Goal: Task Accomplishment & Management: Use online tool/utility

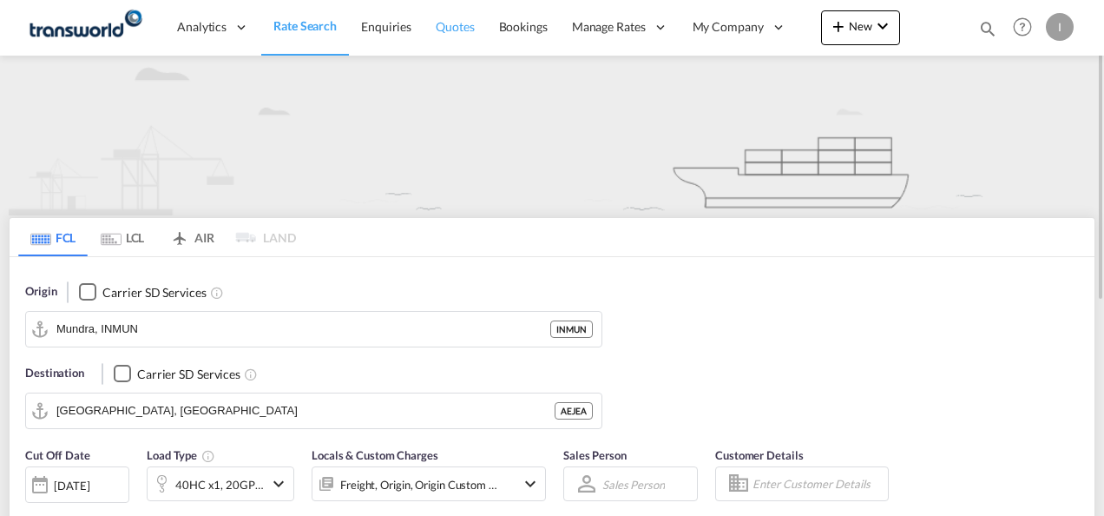
click at [465, 34] on span "Quotes" at bounding box center [455, 26] width 38 height 17
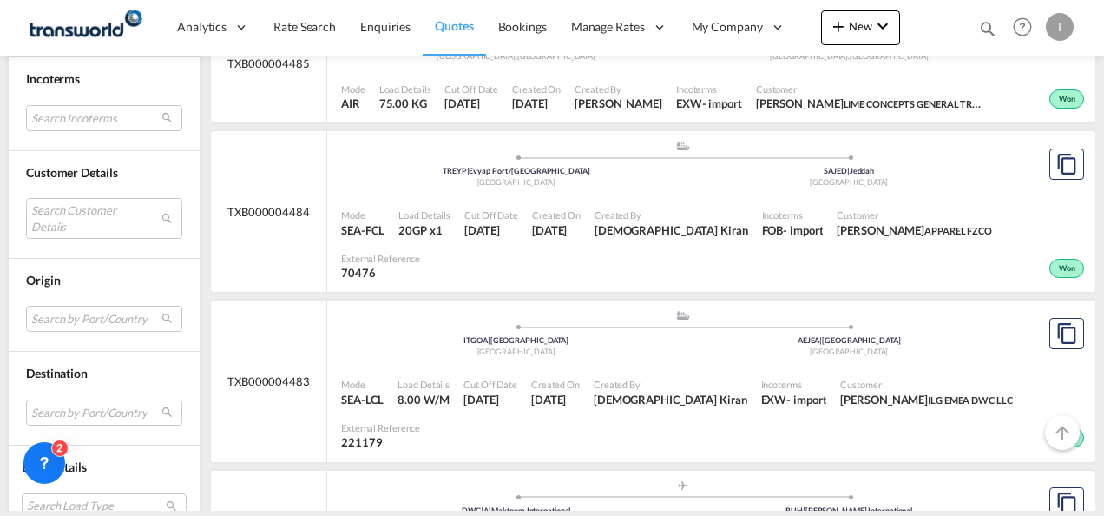
scroll to position [868, 0]
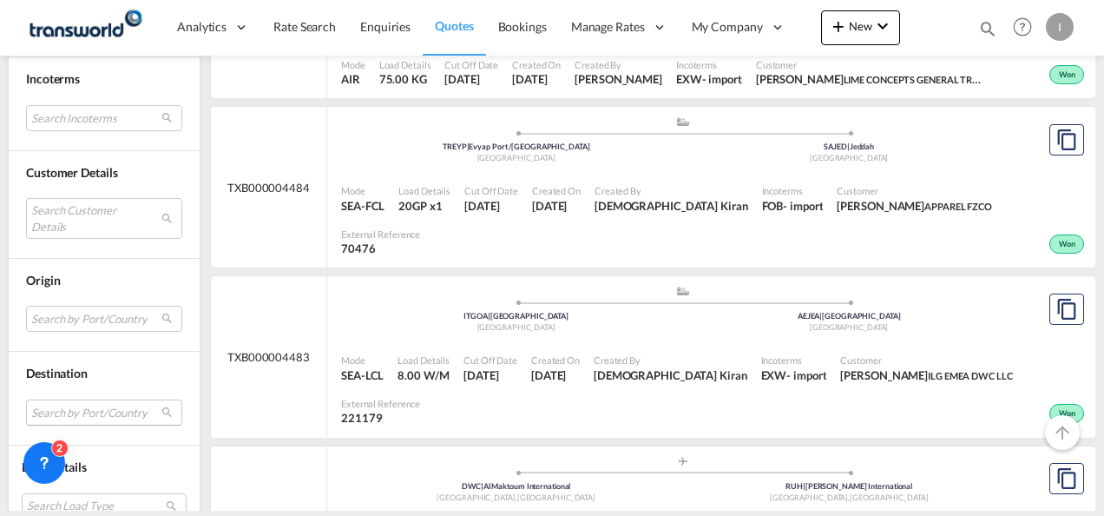
click at [69, 399] on md-select "Search by Port/Country JPNIC nichinan [GEOGRAPHIC_DATA] AEAMF mussafah [GEOGRAP…" at bounding box center [104, 412] width 156 height 26
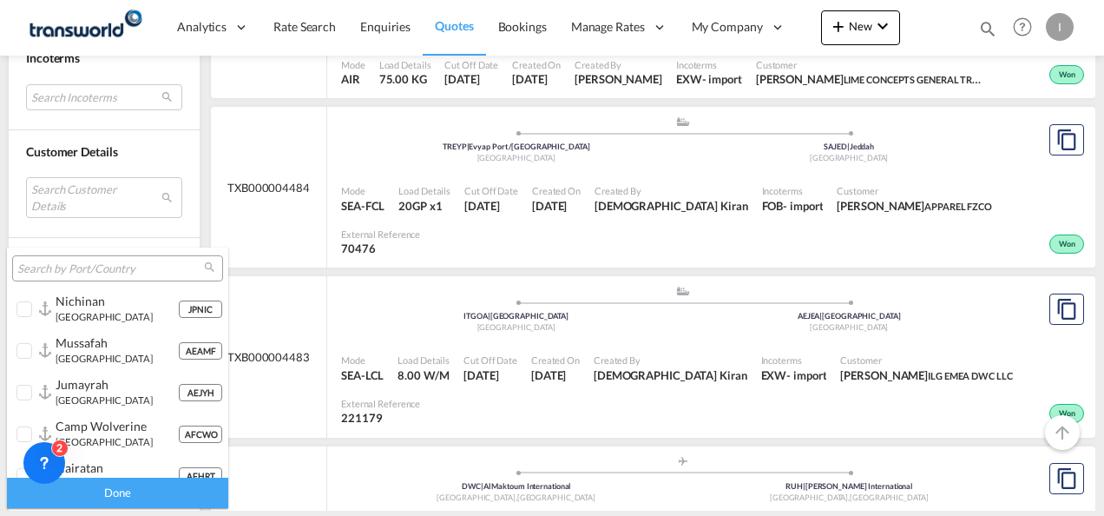
click at [49, 265] on input "search" at bounding box center [110, 269] width 187 height 16
click at [43, 241] on md-backdrop at bounding box center [552, 258] width 1104 height 516
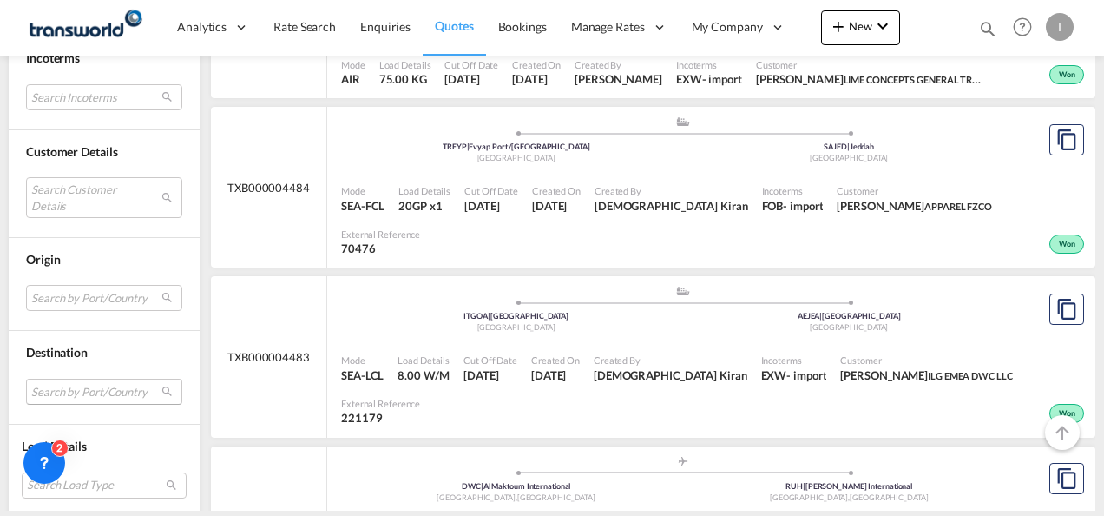
click at [52, 388] on md-select "Search by Port/Country" at bounding box center [104, 391] width 156 height 26
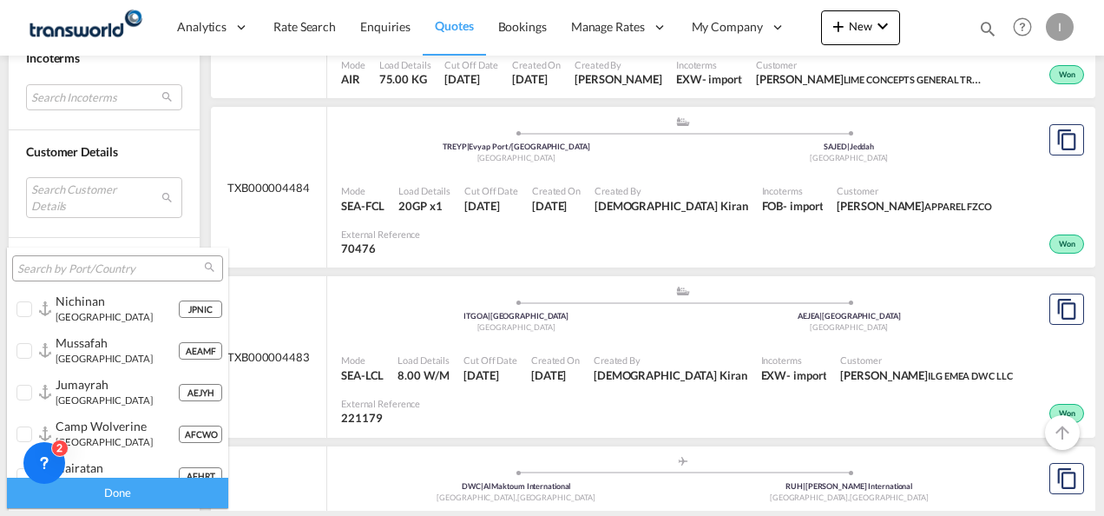
click at [49, 262] on input "search" at bounding box center [110, 269] width 187 height 16
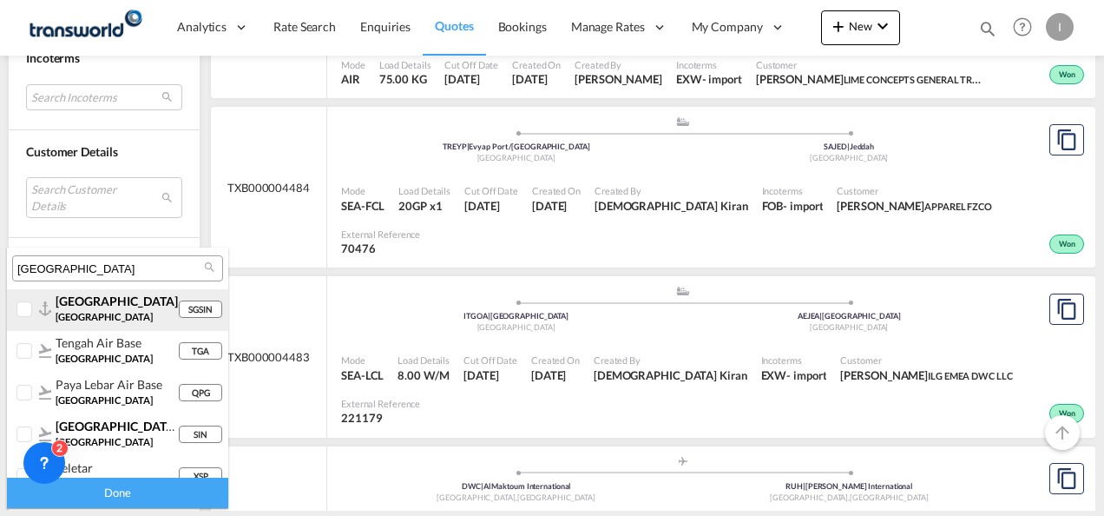
type input "[GEOGRAPHIC_DATA]"
click at [82, 315] on span "[GEOGRAPHIC_DATA]" at bounding box center [104, 316] width 97 height 11
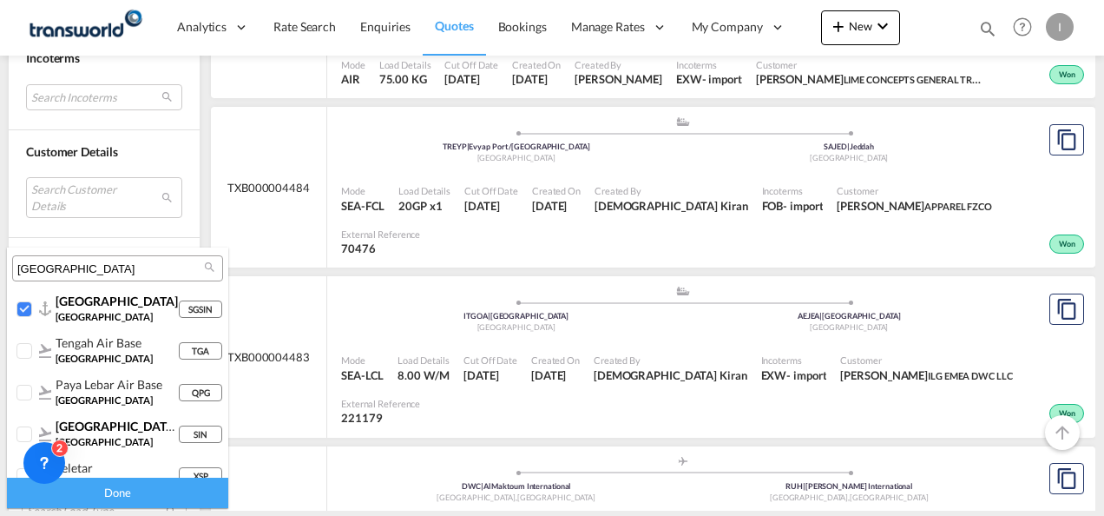
click at [102, 490] on div "Done" at bounding box center [117, 492] width 221 height 30
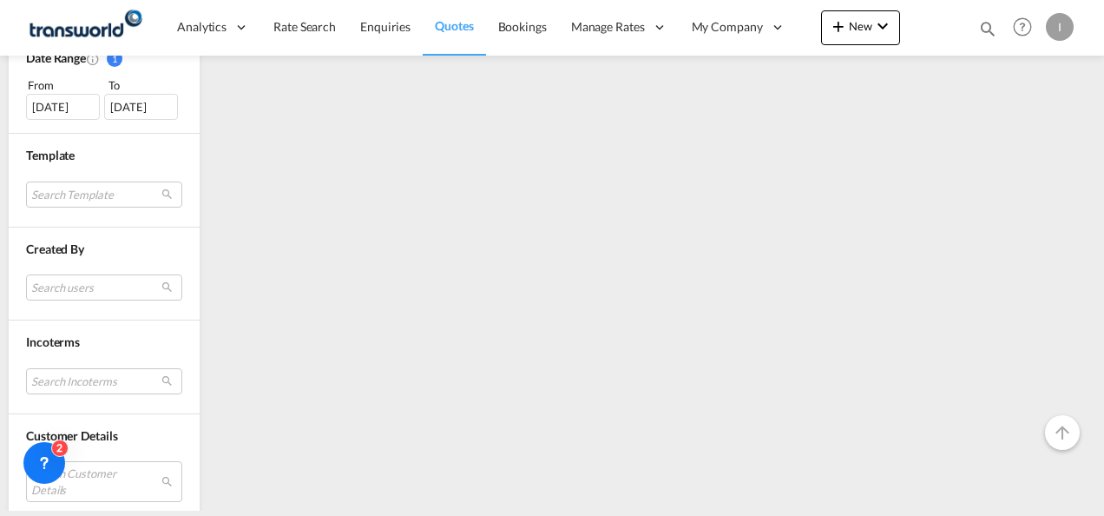
scroll to position [0, 0]
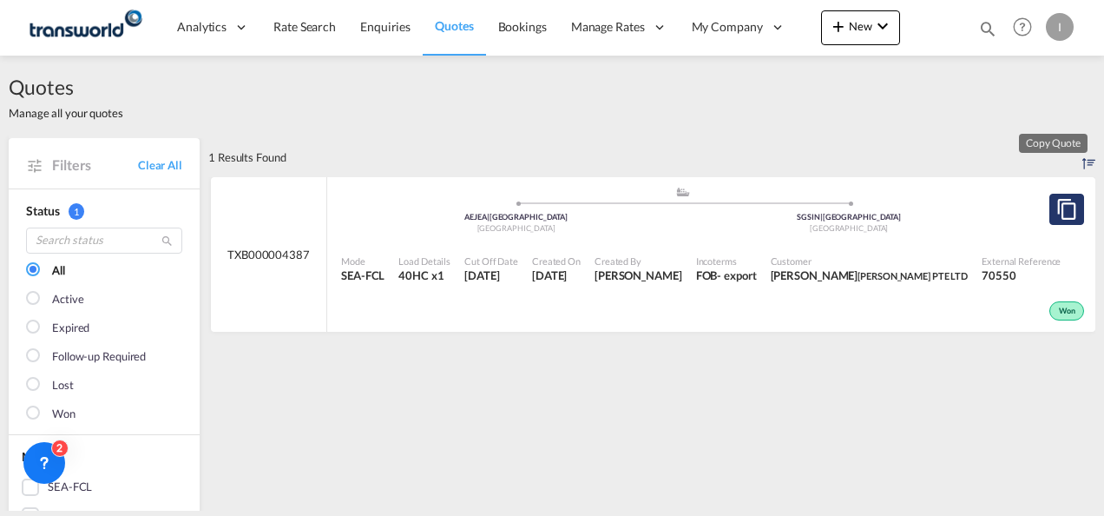
click at [1056, 212] on md-icon "assets/icons/custom/copyQuote.svg" at bounding box center [1066, 209] width 21 height 21
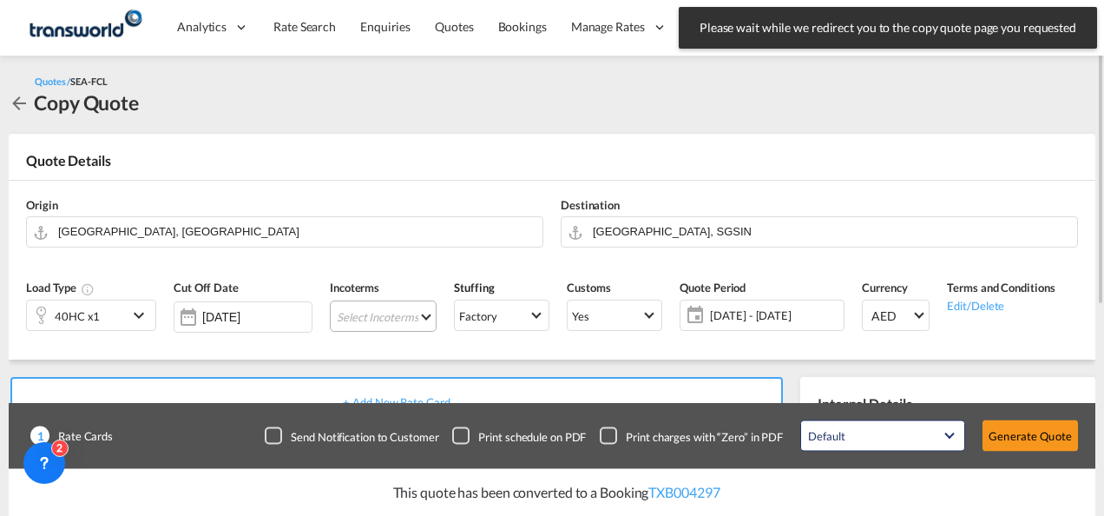
click at [394, 323] on md-select "Select Incoterms" at bounding box center [383, 315] width 107 height 31
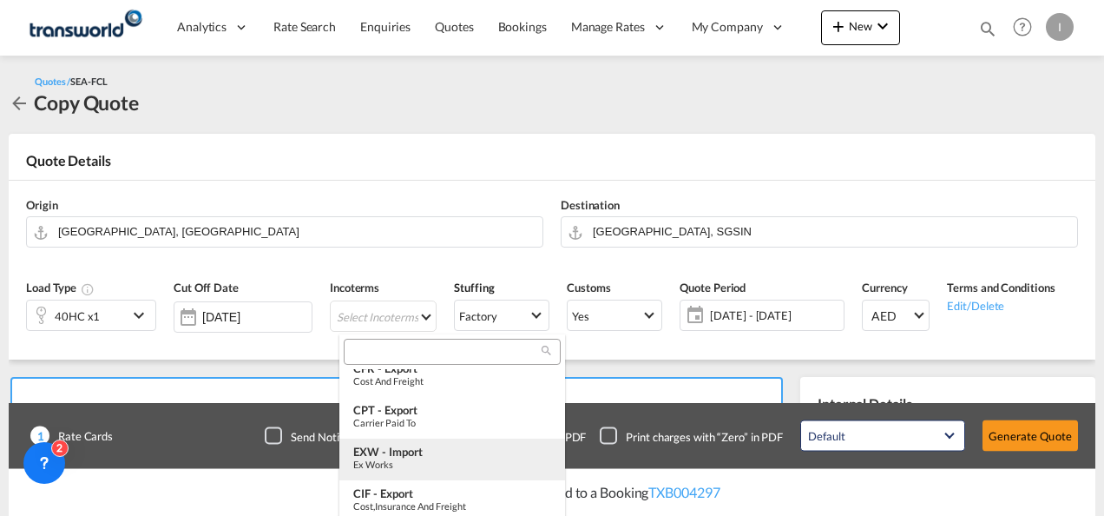
scroll to position [521, 0]
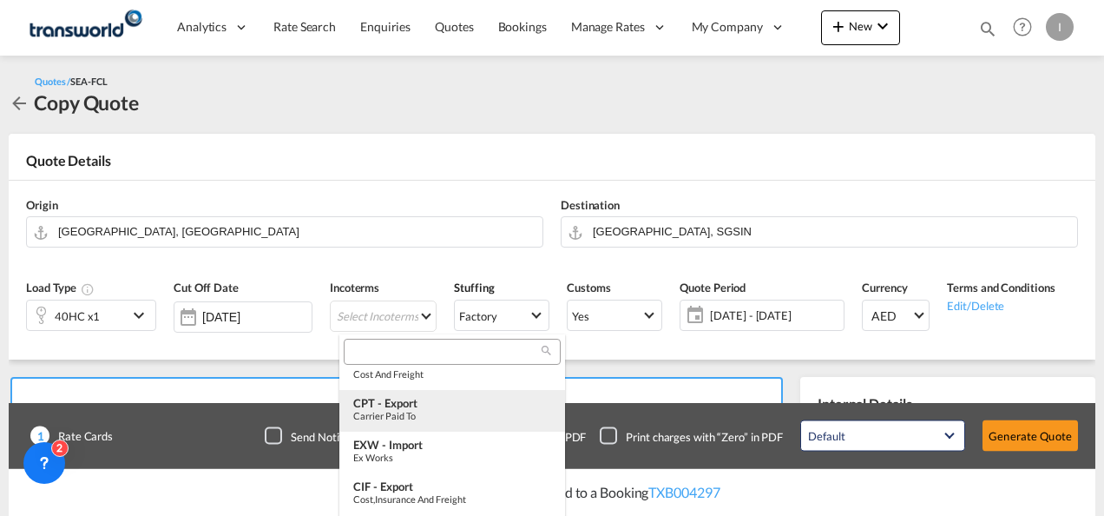
click at [390, 405] on div "CPT - export" at bounding box center [452, 403] width 198 height 14
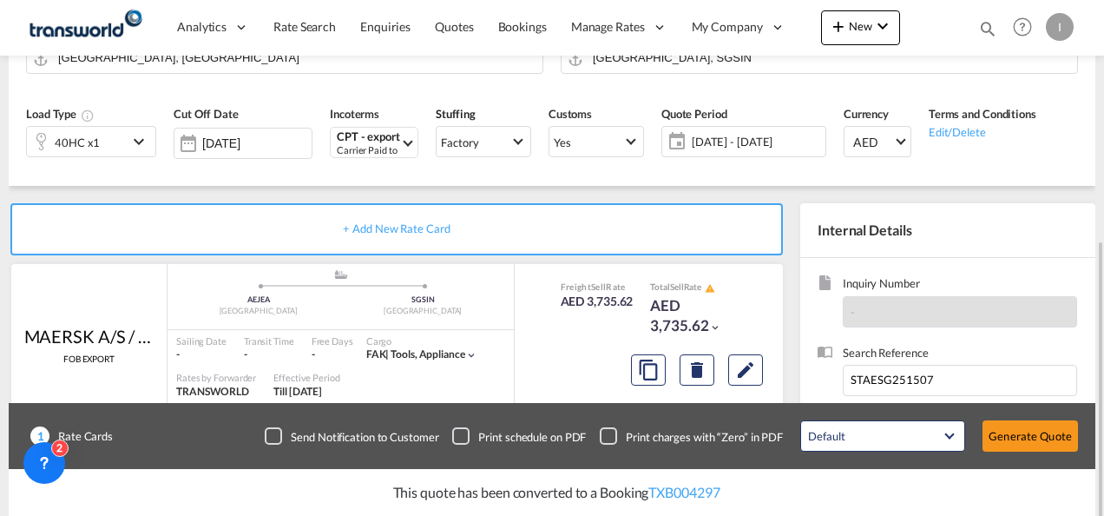
scroll to position [347, 0]
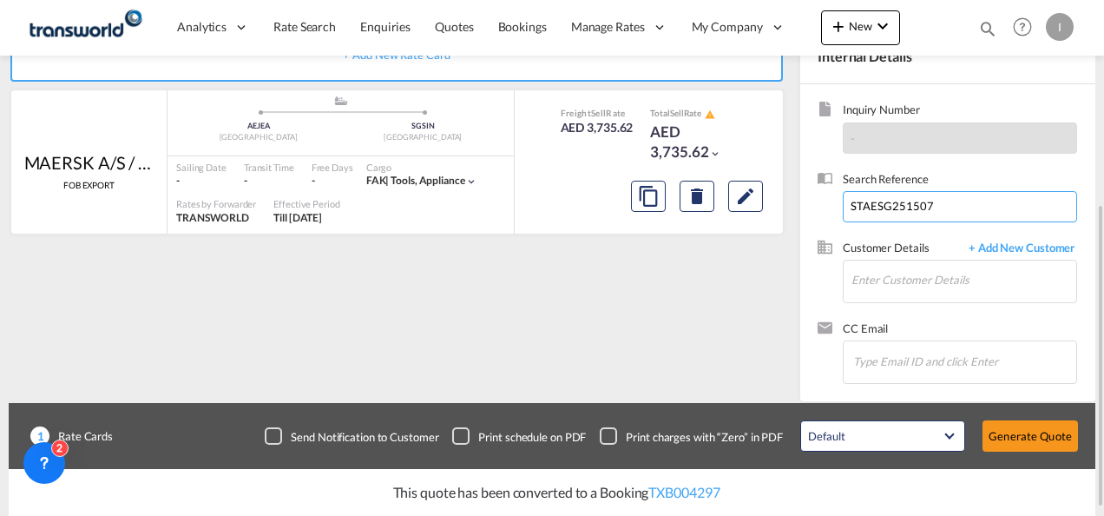
click at [873, 208] on input "STAESG251507" at bounding box center [960, 206] width 234 height 31
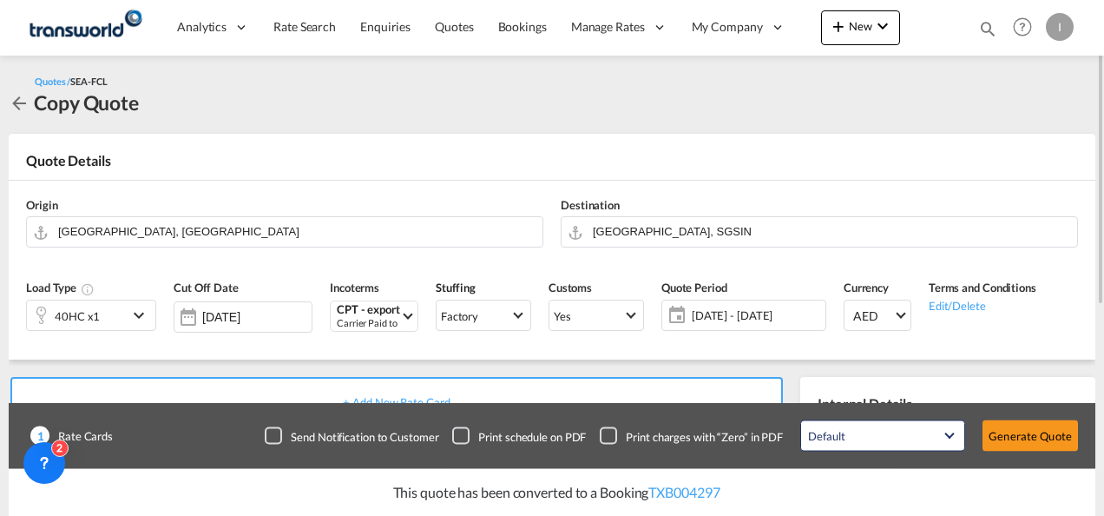
click at [125, 318] on div "40HC x1" at bounding box center [77, 315] width 101 height 30
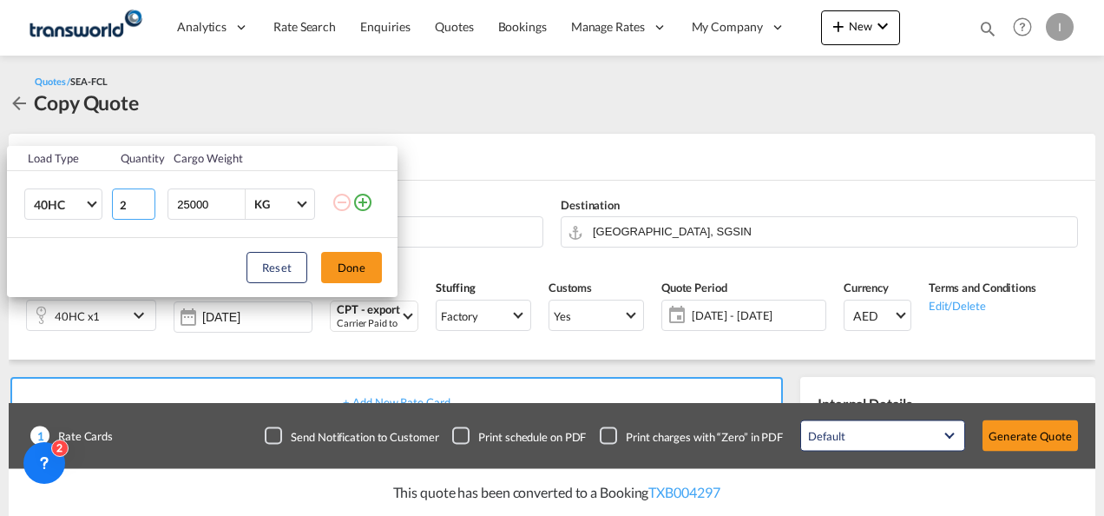
click at [146, 201] on input "2" at bounding box center [133, 203] width 43 height 31
click at [146, 201] on input "3" at bounding box center [133, 203] width 43 height 31
type input "4"
click at [146, 201] on input "4" at bounding box center [133, 203] width 43 height 31
click at [338, 266] on button "Done" at bounding box center [351, 267] width 61 height 31
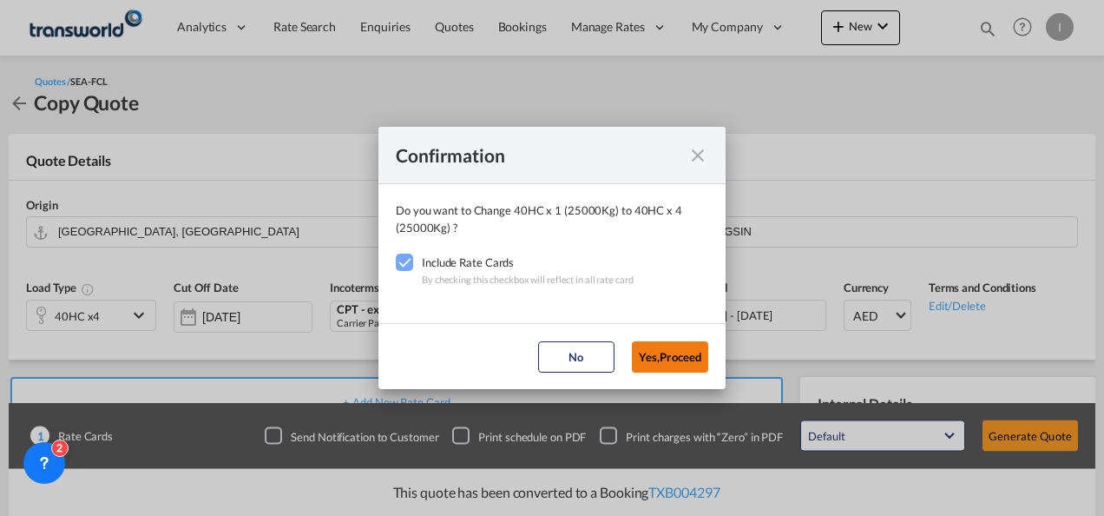
click at [674, 341] on button "Yes,Proceed" at bounding box center [670, 356] width 76 height 31
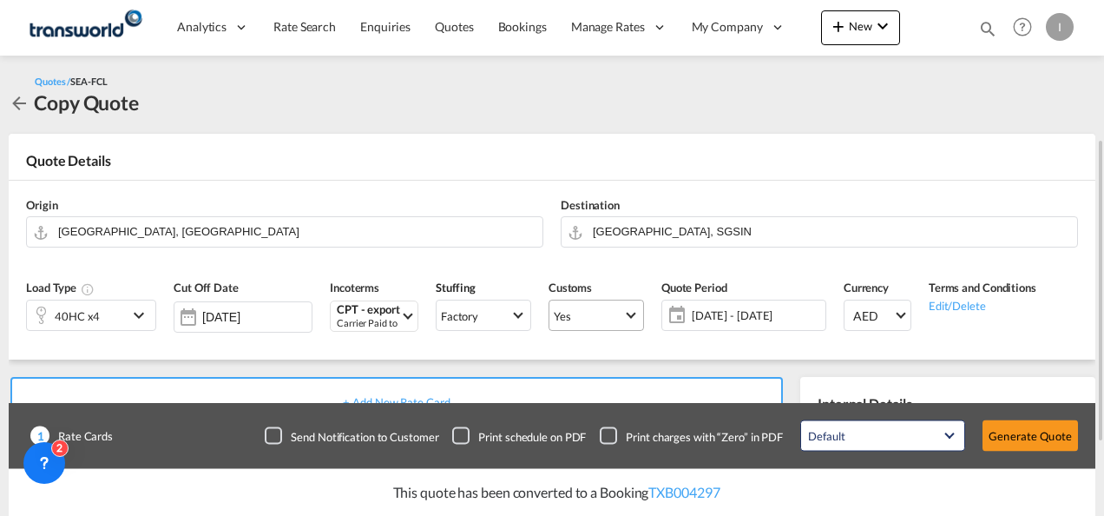
scroll to position [358, 0]
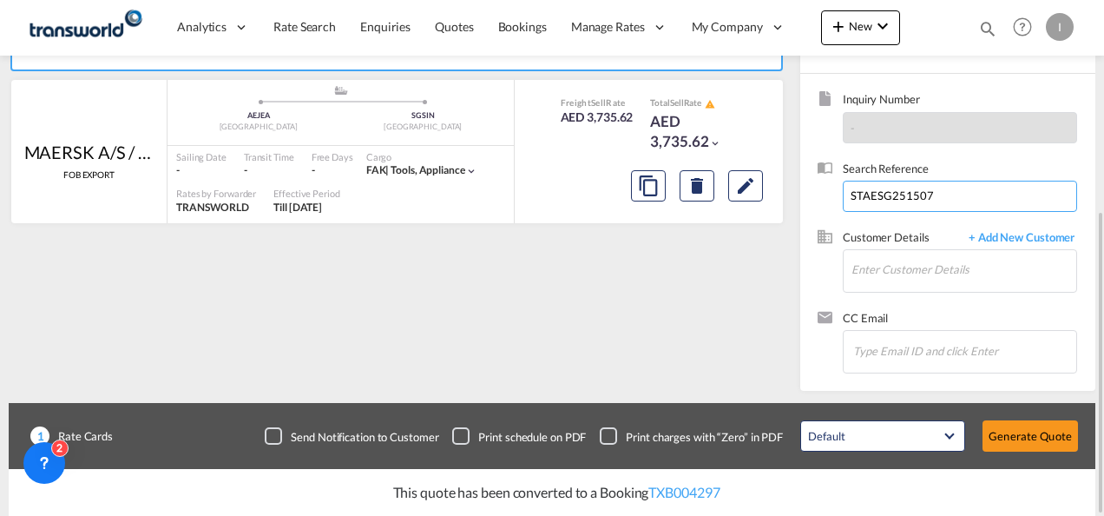
drag, startPoint x: 936, startPoint y: 194, endPoint x: 786, endPoint y: 194, distance: 149.3
click at [786, 194] on div "+ Add New Rate Card MAERSK A/S / TDWC-[GEOGRAPHIC_DATA] FOB EXPORT added by you…" at bounding box center [552, 196] width 1087 height 389
paste input "TWI 21433"
type input "TWI 21433"
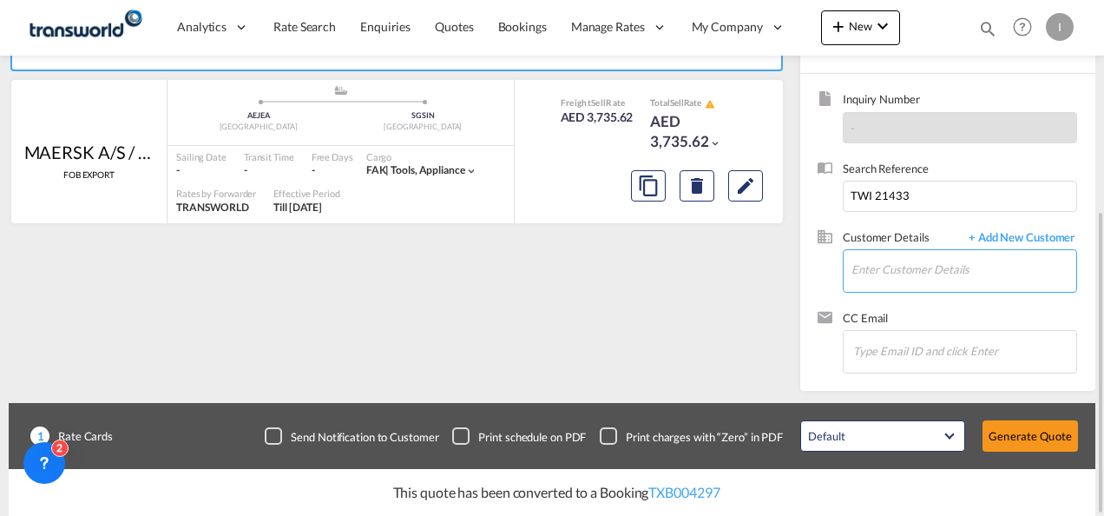
click at [902, 280] on input "Enter Customer Details" at bounding box center [964, 269] width 225 height 39
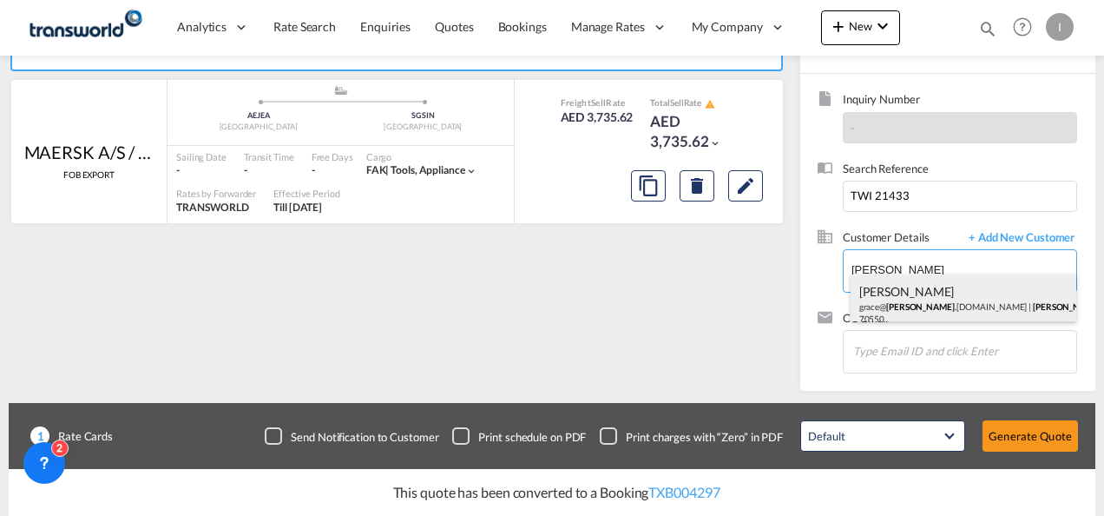
click at [880, 306] on div "[PERSON_NAME] [PERSON_NAME]@ [PERSON_NAME] .[DOMAIN_NAME] | [PERSON_NAME] PTE L…" at bounding box center [964, 303] width 227 height 59
type input "[PERSON_NAME] PTE LTD, [PERSON_NAME], [PERSON_NAME][EMAIL_ADDRESS][PERSON_NAME]…"
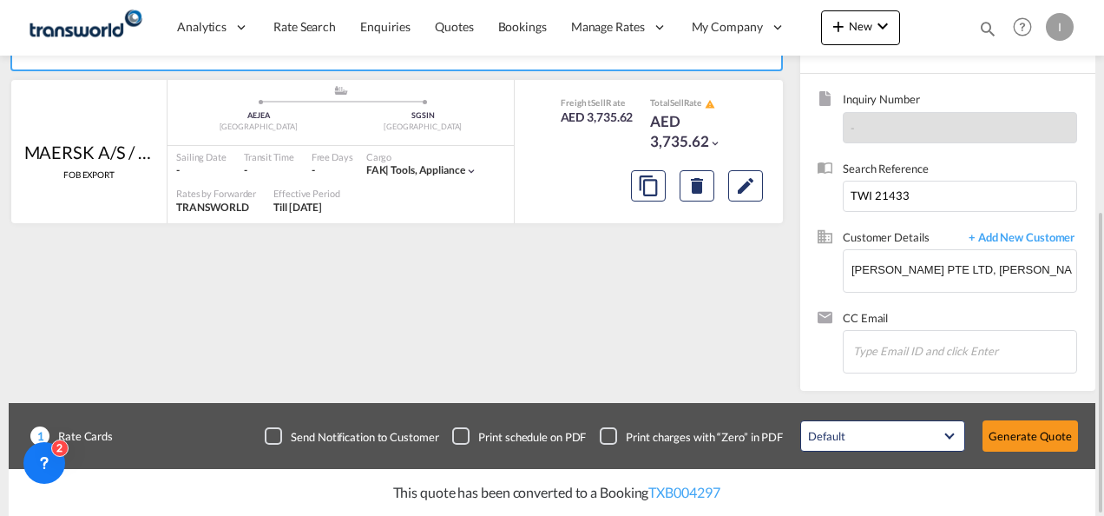
click at [1019, 408] on div "1 Rate Cards Send Notification to Customer Print schedule on PDF Print charges …" at bounding box center [552, 436] width 1087 height 66
click at [1012, 425] on button "Generate Quote" at bounding box center [1030, 435] width 95 height 31
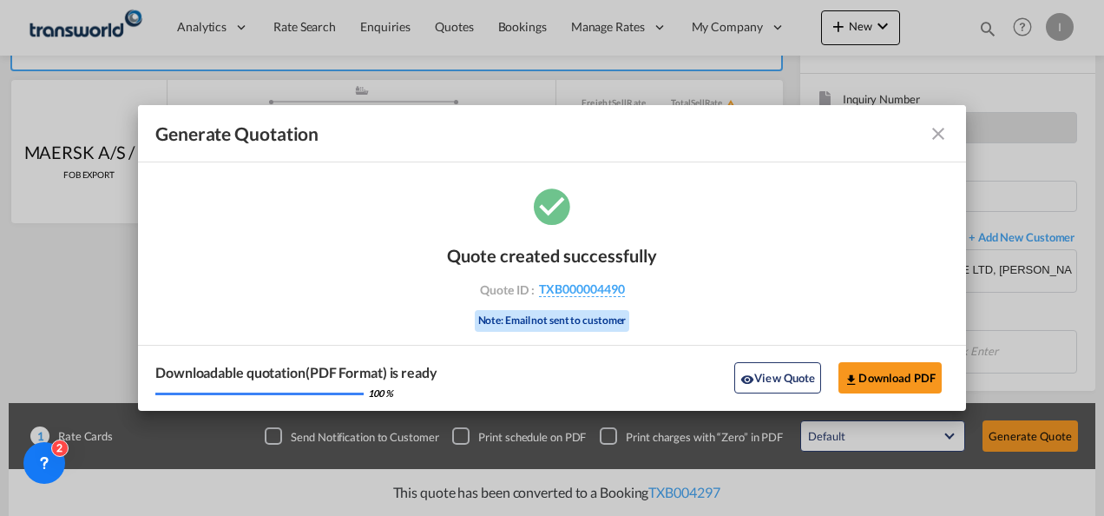
click at [574, 297] on div "Quote created successfully Quote ID : TXB000004490 Note: Email not sent to cust…" at bounding box center [552, 285] width 210 height 117
click at [575, 292] on span "TXB000004490" at bounding box center [582, 289] width 86 height 16
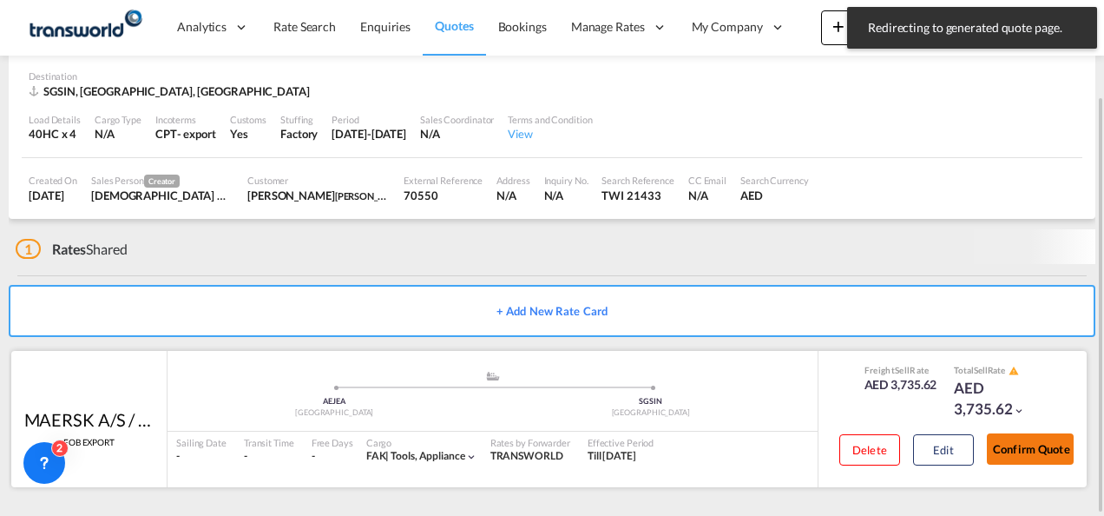
click at [1000, 451] on button "Confirm Quote" at bounding box center [1030, 448] width 87 height 31
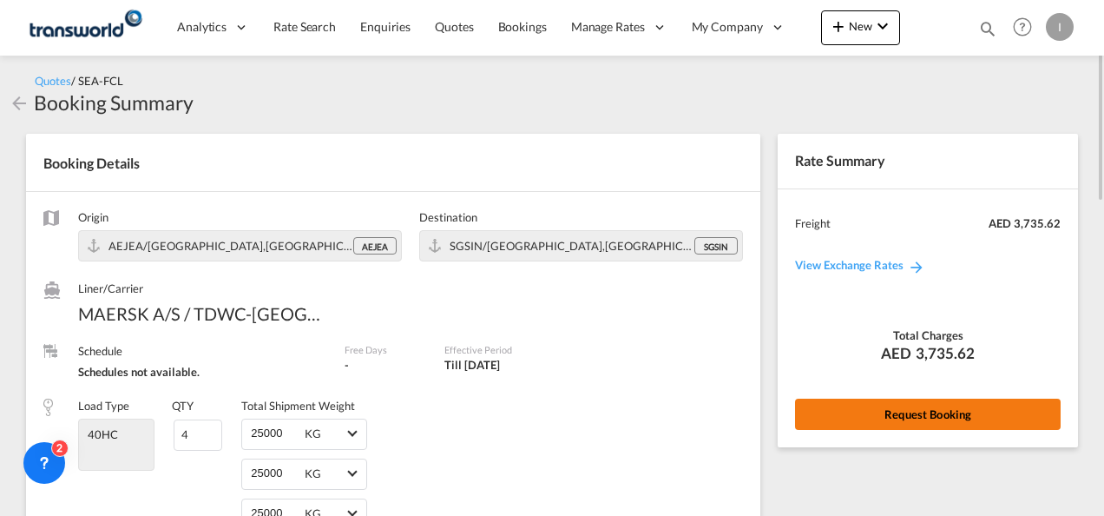
click at [887, 420] on button "Request Booking" at bounding box center [928, 413] width 266 height 31
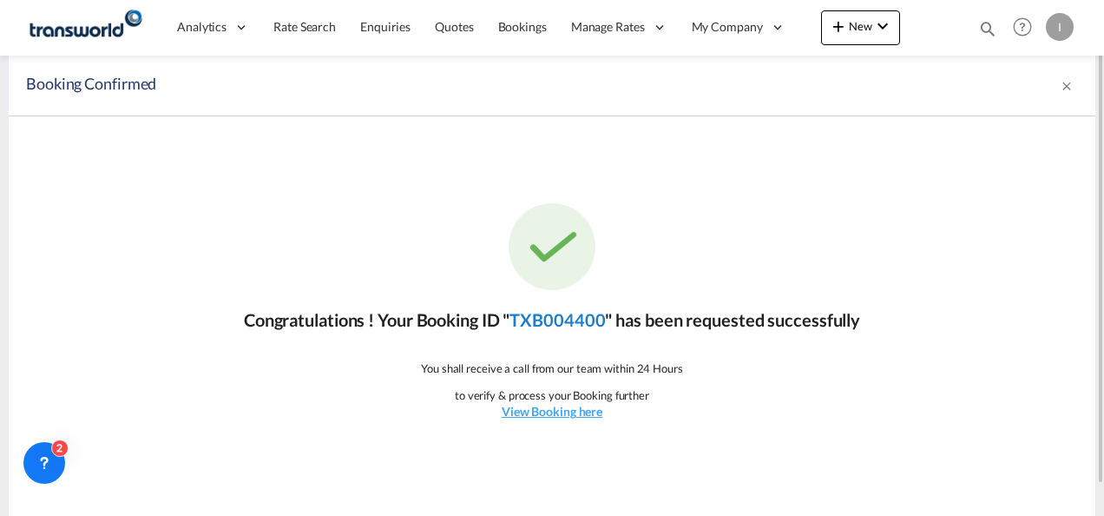
click at [557, 321] on link "TXB004400" at bounding box center [557, 319] width 95 height 21
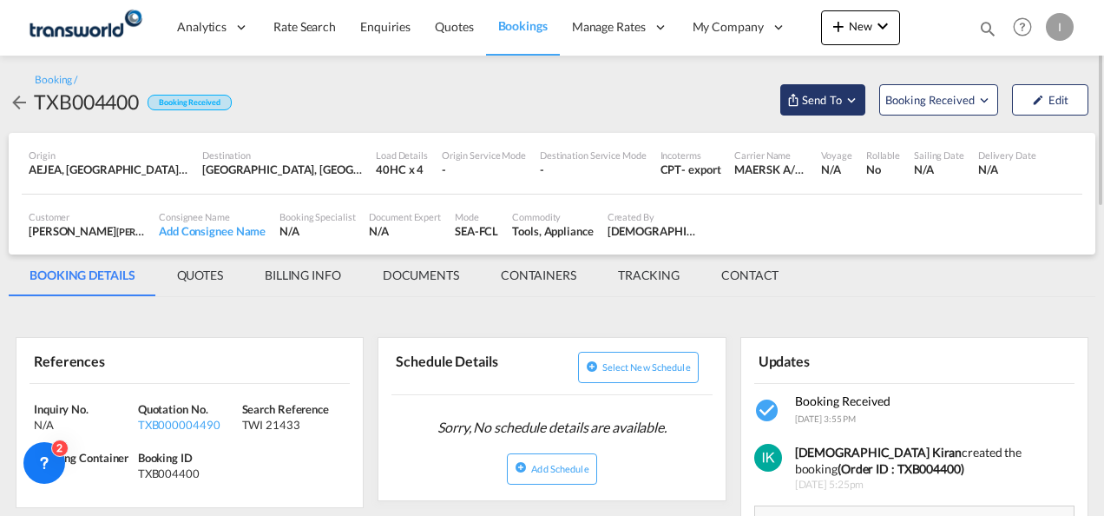
click at [812, 106] on span "Send To" at bounding box center [821, 99] width 43 height 17
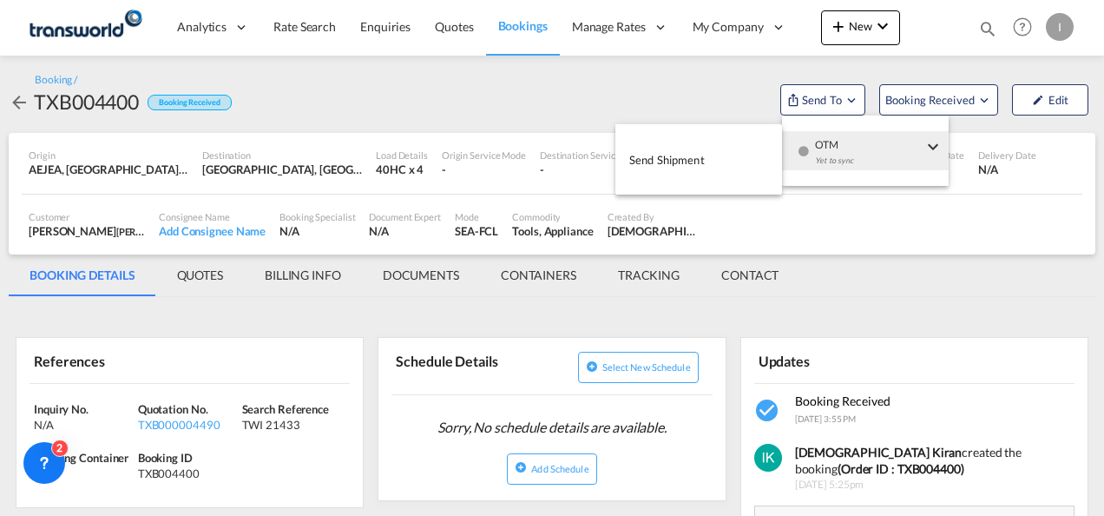
click at [822, 141] on span "OTM" at bounding box center [869, 139] width 108 height 16
click at [733, 155] on button "Send Shipment" at bounding box center [698, 159] width 167 height 39
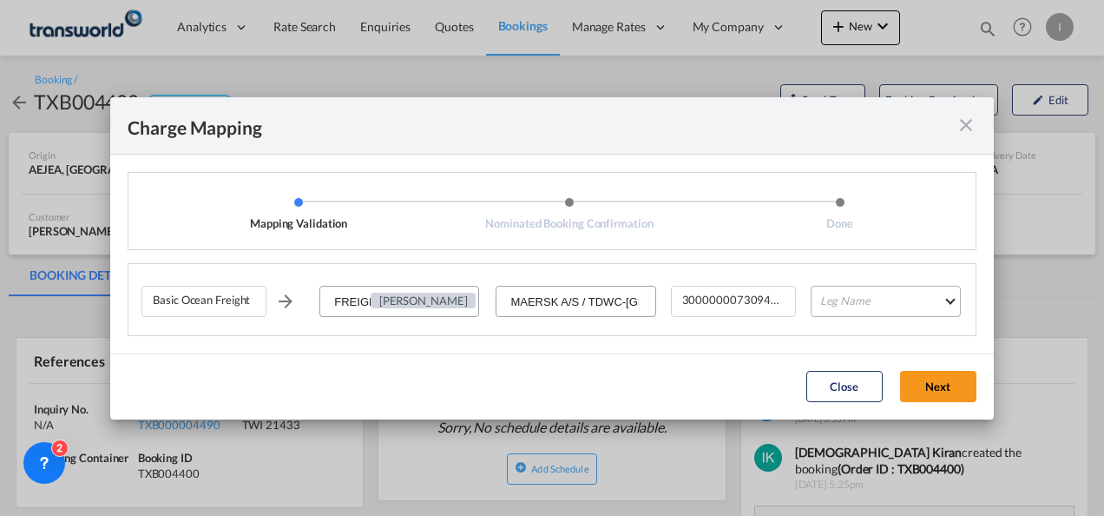
click at [839, 300] on md-select "Leg Name HANDLING ORIGIN VESSEL HANDLING DESTINATION OTHERS TL PICK UP CUSTOMS …" at bounding box center [886, 301] width 150 height 31
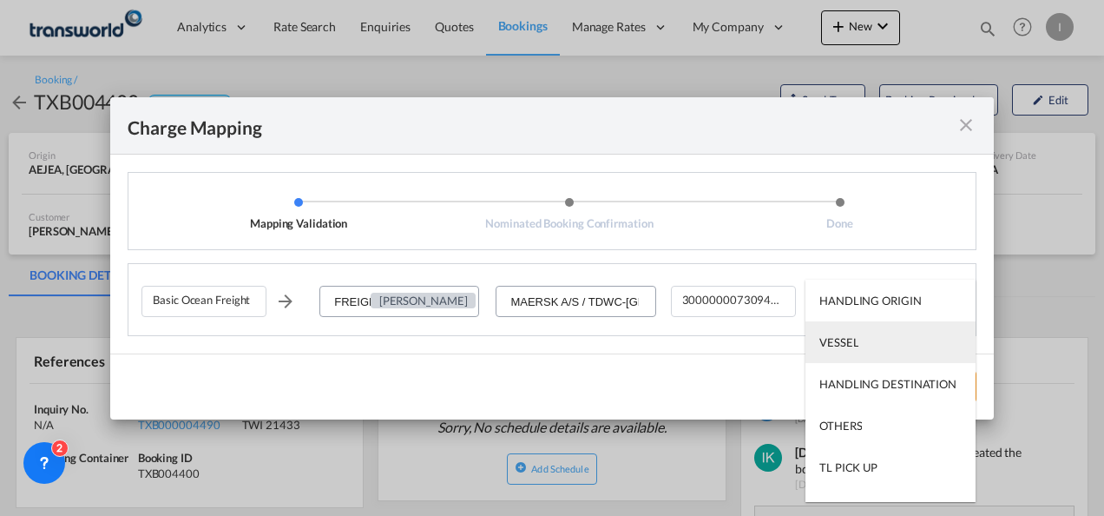
click at [846, 349] on div "VESSEL" at bounding box center [838, 342] width 39 height 16
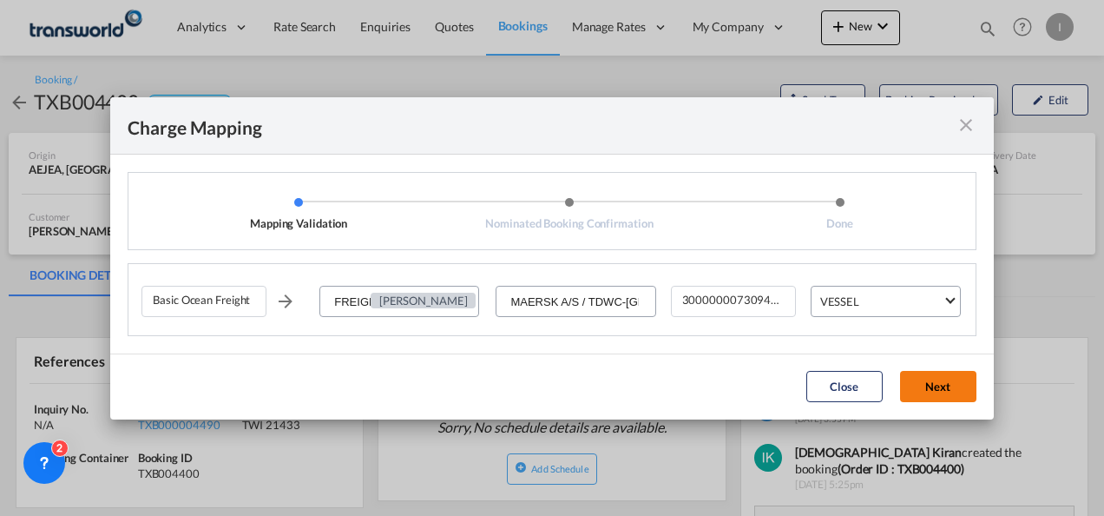
click at [919, 378] on button "Next" at bounding box center [938, 386] width 76 height 31
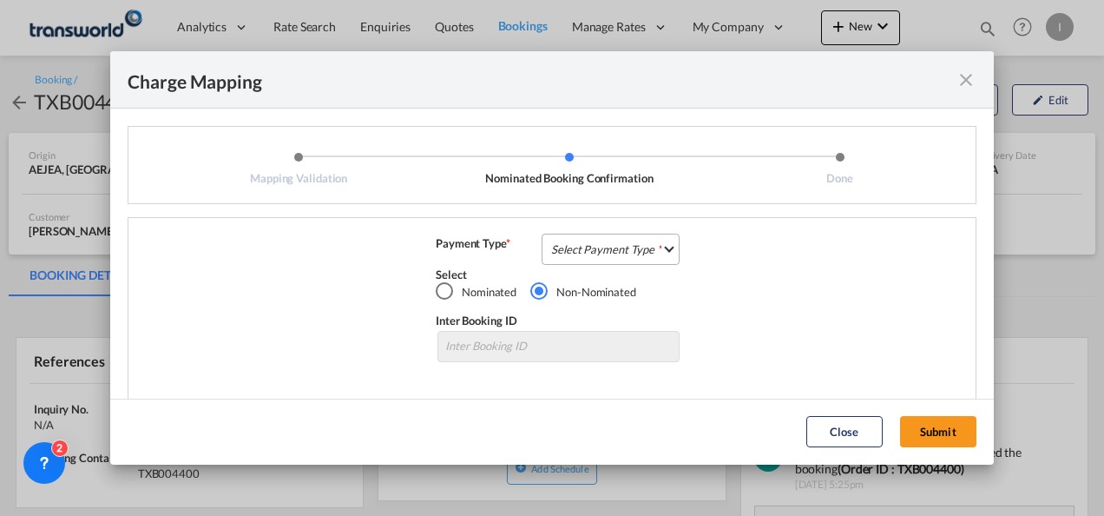
click at [612, 247] on md-select "Select Payment Type COLLECT PREPAID" at bounding box center [611, 248] width 138 height 31
click at [0, 0] on md-option "COLLECT" at bounding box center [0, 0] width 0 height 0
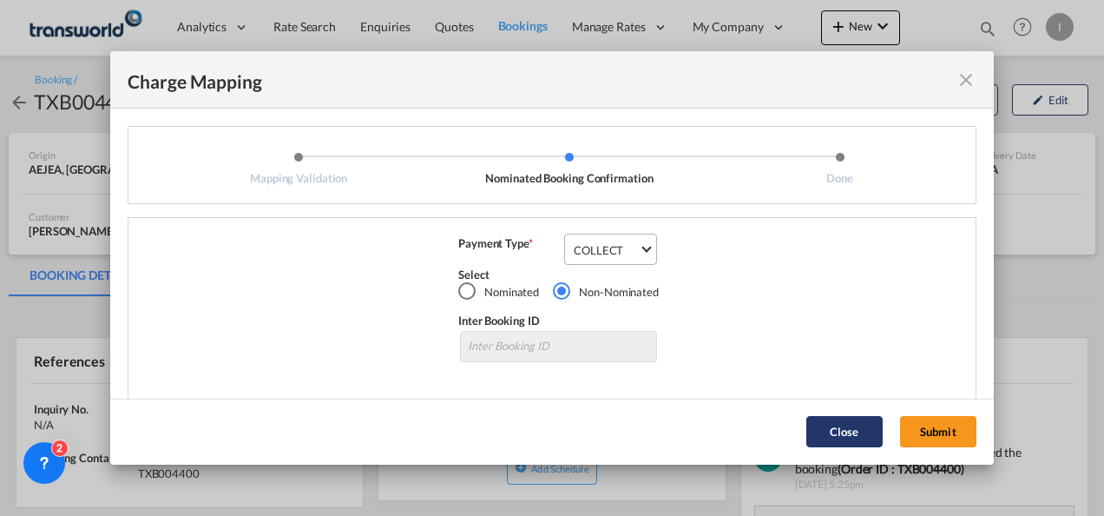
click at [915, 424] on button "Submit" at bounding box center [938, 431] width 76 height 31
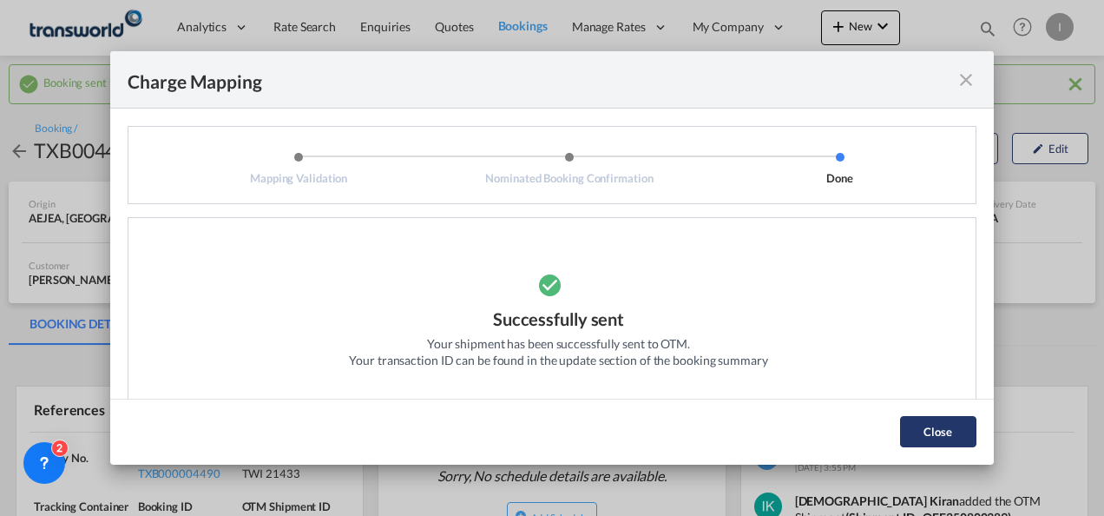
click at [918, 432] on button "Close" at bounding box center [938, 431] width 76 height 31
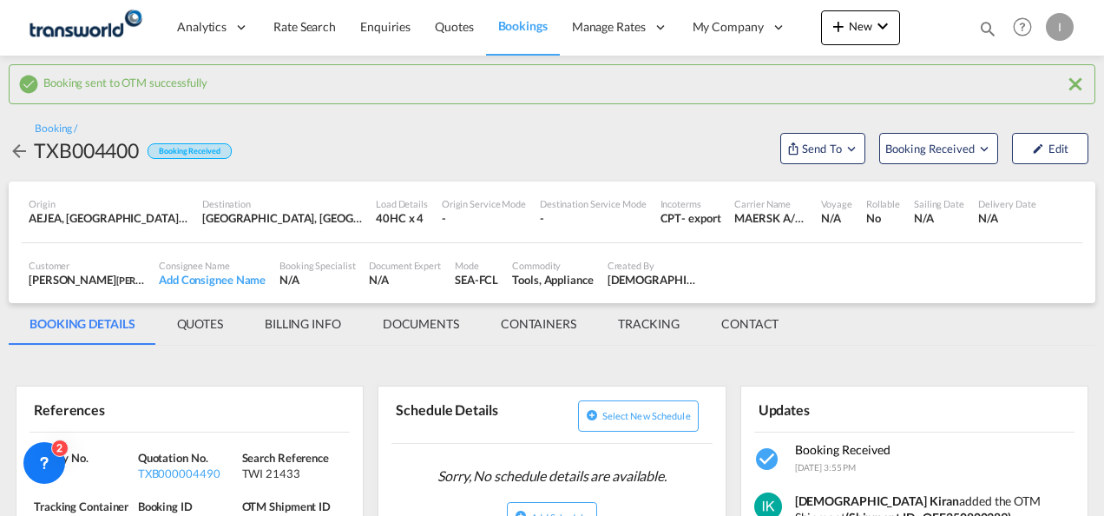
scroll to position [174, 0]
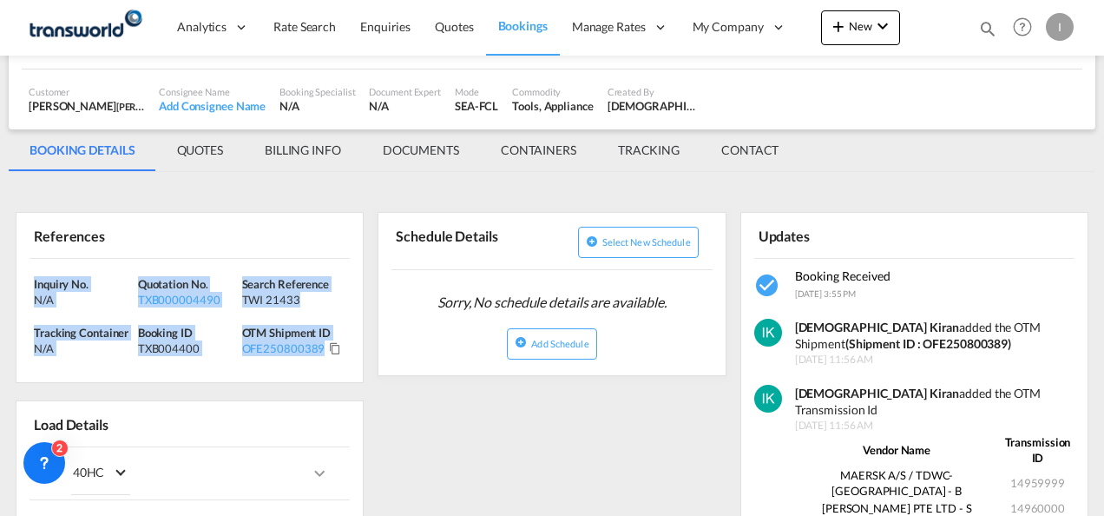
drag, startPoint x: 340, startPoint y: 359, endPoint x: -3, endPoint y: 273, distance: 354.5
click at [0, 273] on html "Analytics Reports Dashboard Rate Search Enquiries Quotes" at bounding box center [552, 258] width 1104 height 516
copy div "Inquiry No. N/A Quotation No. TXB000004490 Search Reference TWI 21433 Tracking …"
